Goal: Task Accomplishment & Management: Complete application form

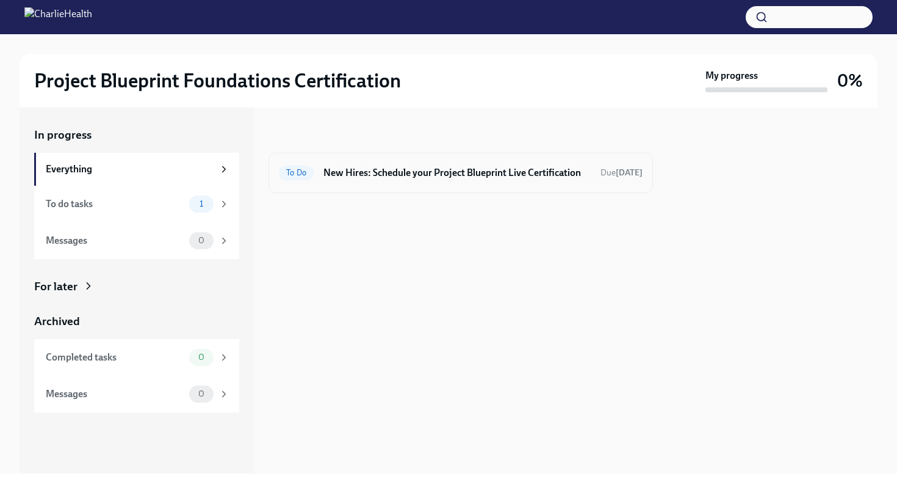
click at [435, 174] on h6 "New Hires: Schedule your Project Blueprint Live Certification" at bounding box center [457, 172] width 267 height 13
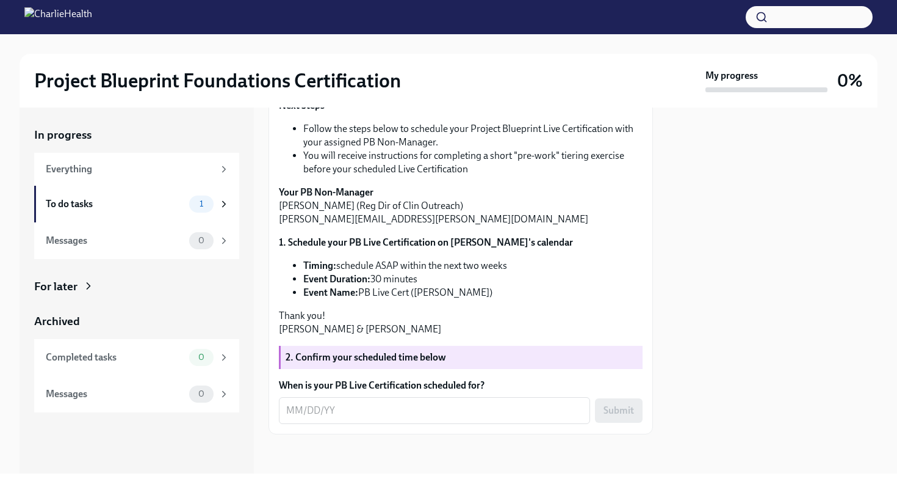
scroll to position [408, 0]
drag, startPoint x: 361, startPoint y: 292, endPoint x: 491, endPoint y: 299, distance: 130.2
click at [491, 299] on div "Hi [PERSON_NAME]! It's time to put your Project Blueprint skills to the test! T…" at bounding box center [461, 117] width 364 height 437
copy div "PB Live Cert ([PERSON_NAME])"
click at [340, 404] on textarea "When is your PB Live Certification scheduled for?" at bounding box center [434, 410] width 297 height 15
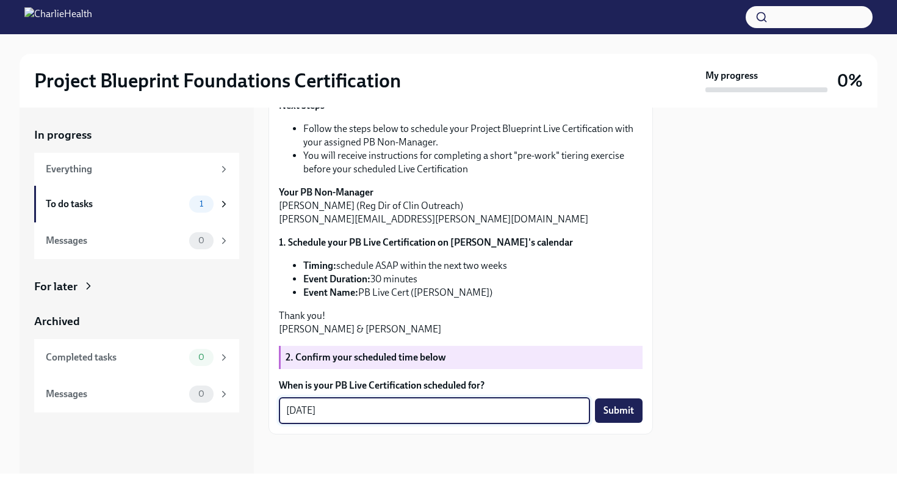
type textarea "[DATE]"
click at [642, 399] on div "Submit" at bounding box center [619, 410] width 48 height 24
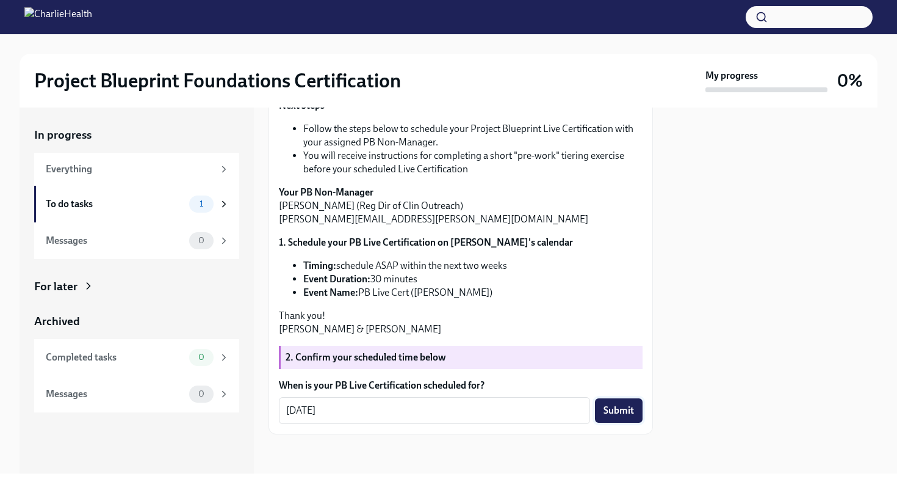
click at [625, 410] on span "Submit" at bounding box center [619, 410] width 31 height 12
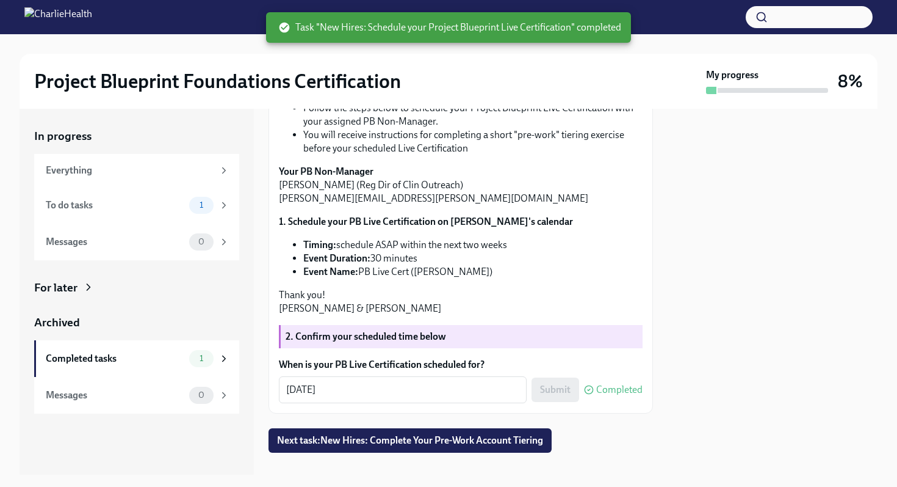
scroll to position [447, 0]
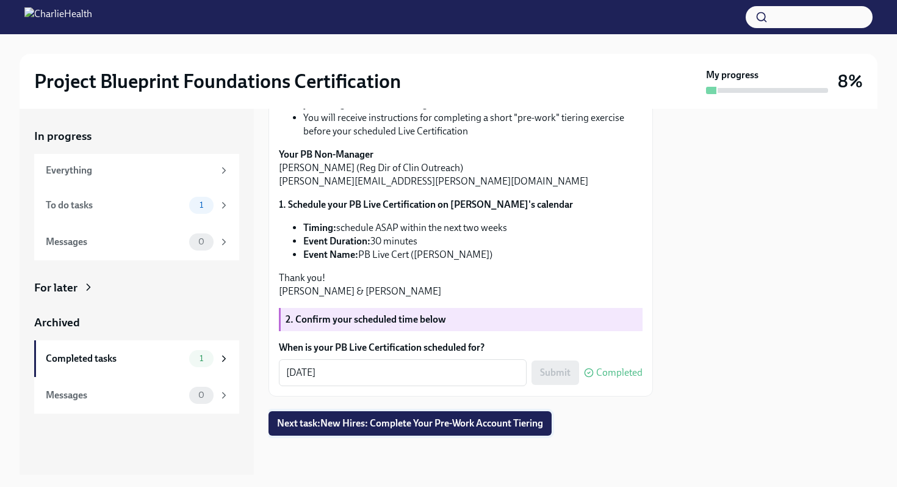
click at [479, 426] on span "Next task : New Hires: Complete Your Pre-Work Account Tiering" at bounding box center [410, 423] width 266 height 12
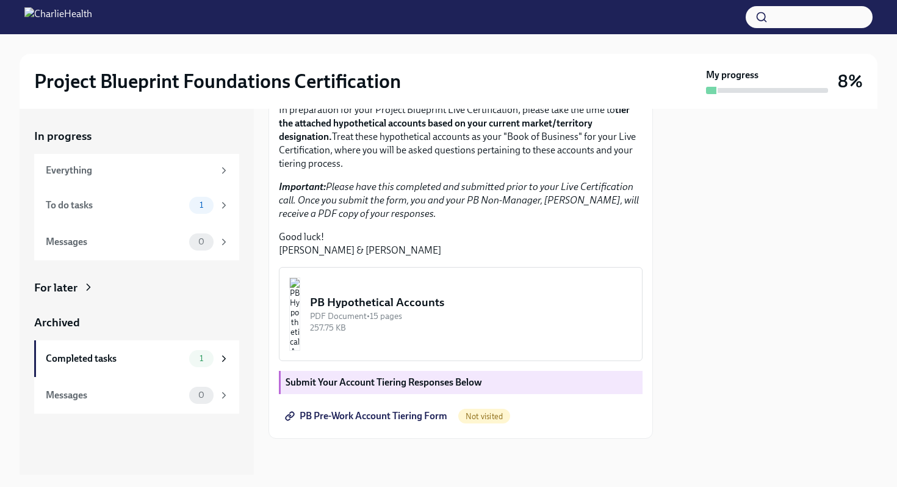
scroll to position [304, 0]
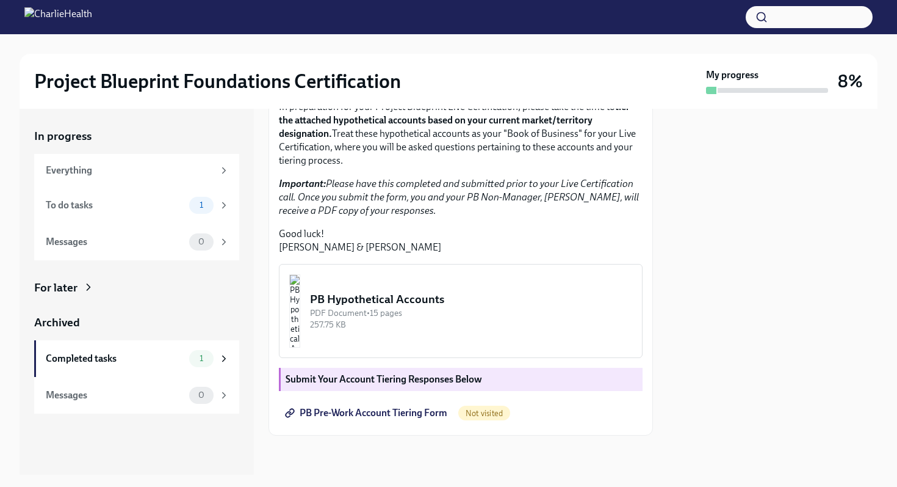
click at [424, 411] on span "PB Pre-Work Account Tiering Form" at bounding box center [368, 413] width 160 height 12
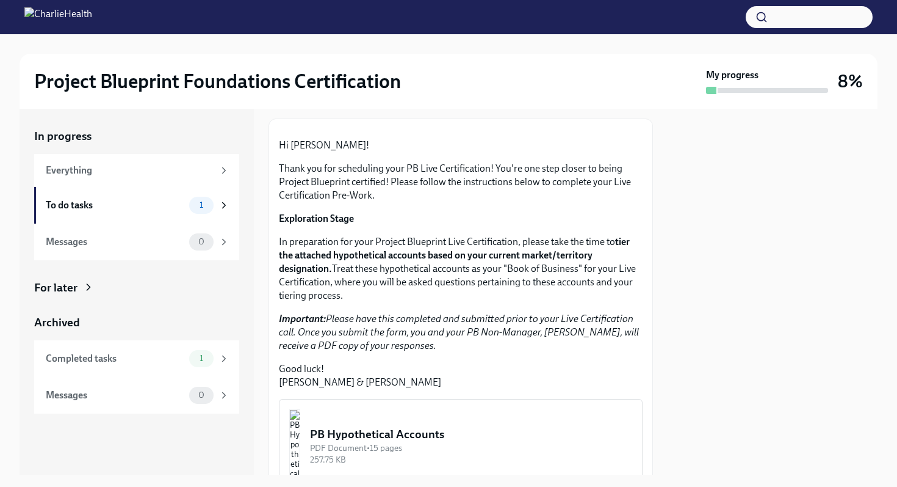
scroll to position [0, 0]
